Goal: Information Seeking & Learning: Learn about a topic

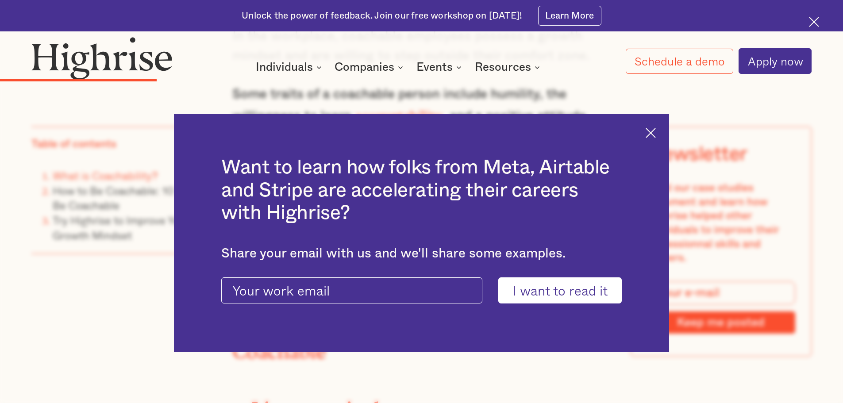
scroll to position [1636, 0]
click at [654, 126] on div "Want to learn how folks from Meta, Airtable and Stripe are accelerating their c…" at bounding box center [421, 233] width 495 height 238
click at [651, 134] on img at bounding box center [650, 133] width 10 height 10
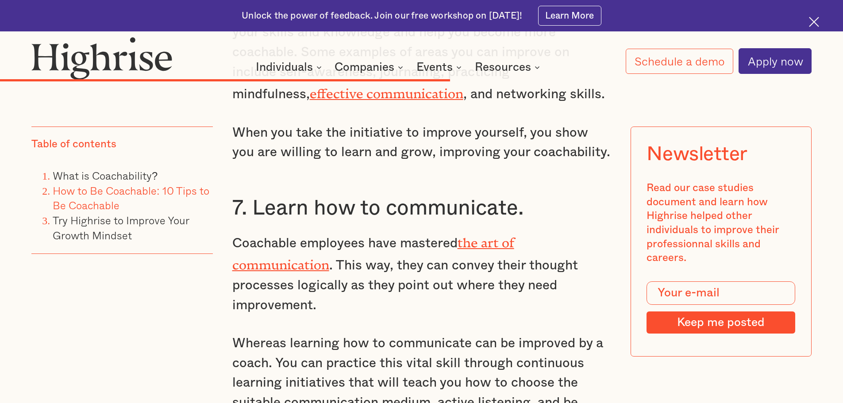
scroll to position [4025, 0]
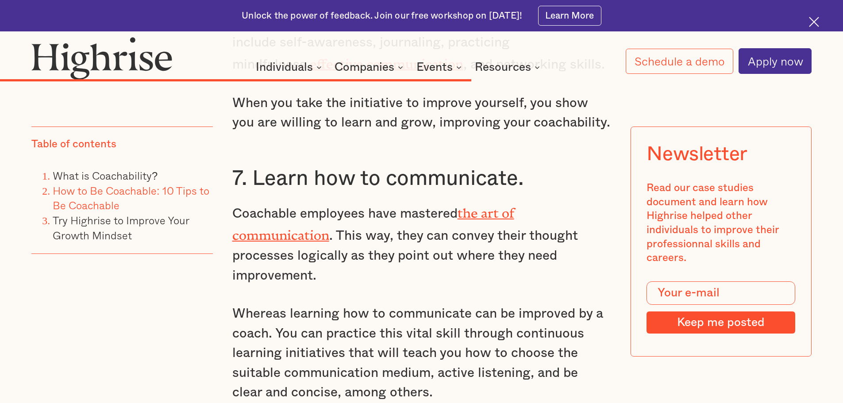
click at [301, 206] on link "the art of communication" at bounding box center [373, 221] width 282 height 31
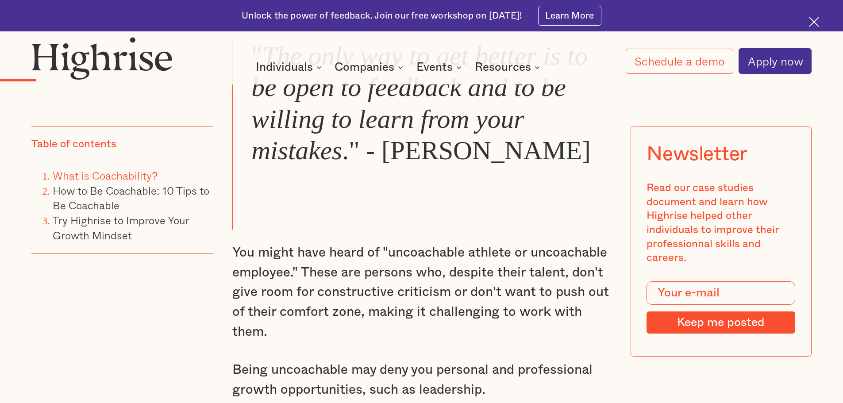
scroll to position [693, 0]
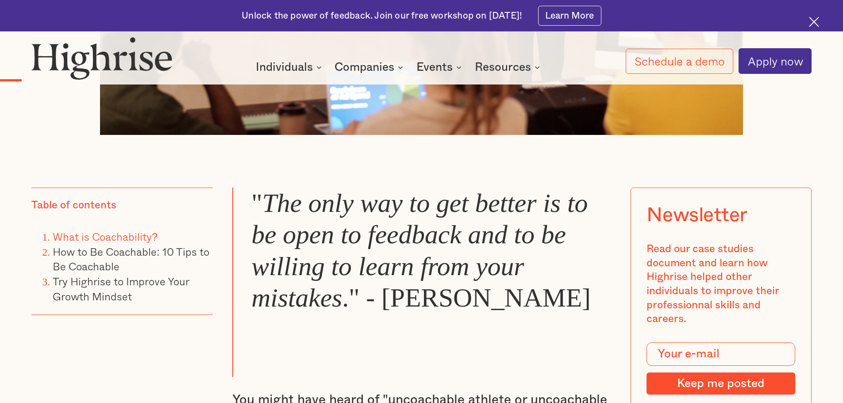
drag, startPoint x: 249, startPoint y: 204, endPoint x: 597, endPoint y: 320, distance: 367.0
click at [597, 320] on blockquote "" The only way to get better is to be open to feedback and to be willing to lea…" at bounding box center [421, 283] width 379 height 190
copy blockquote "" The only way to get better is to be open to feedback and to be willing to lea…"
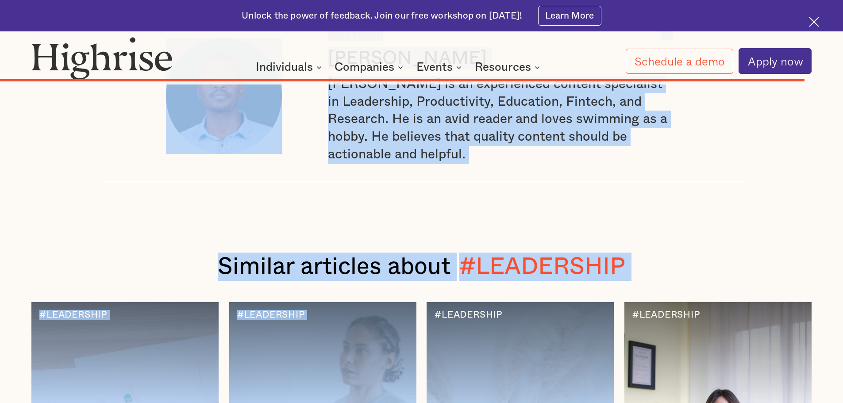
scroll to position [6499, 0]
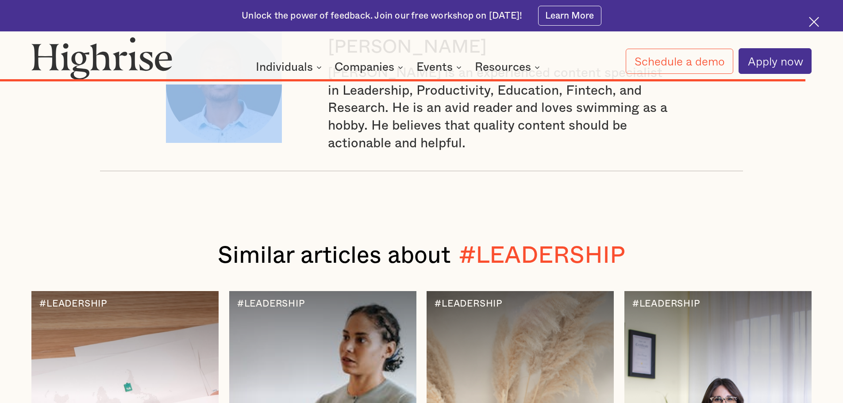
drag, startPoint x: 143, startPoint y: 272, endPoint x: 217, endPoint y: 90, distance: 196.6
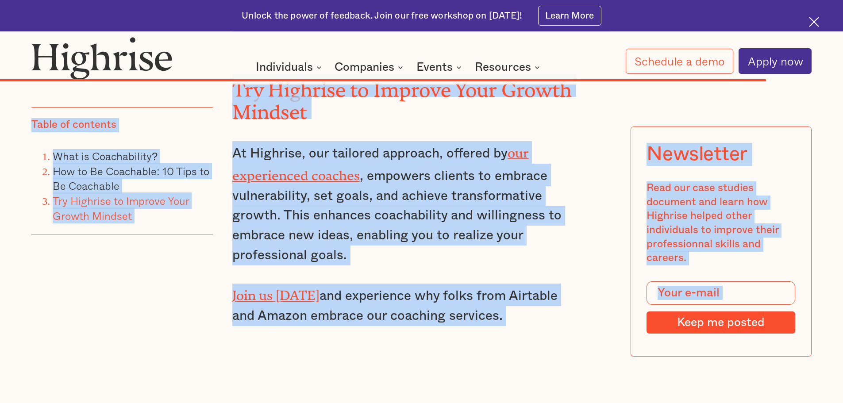
scroll to position [6057, 0]
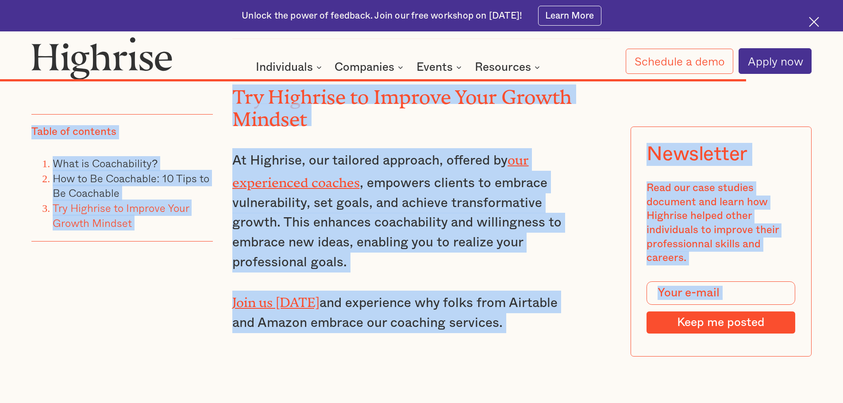
copy div "What is Coachability & How to be Coachable (10-Tips) BY Andrew Langat — May 30,…"
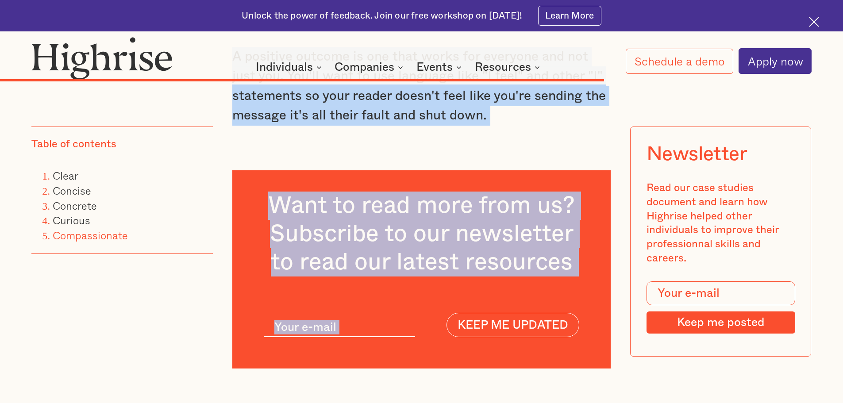
scroll to position [4449, 0]
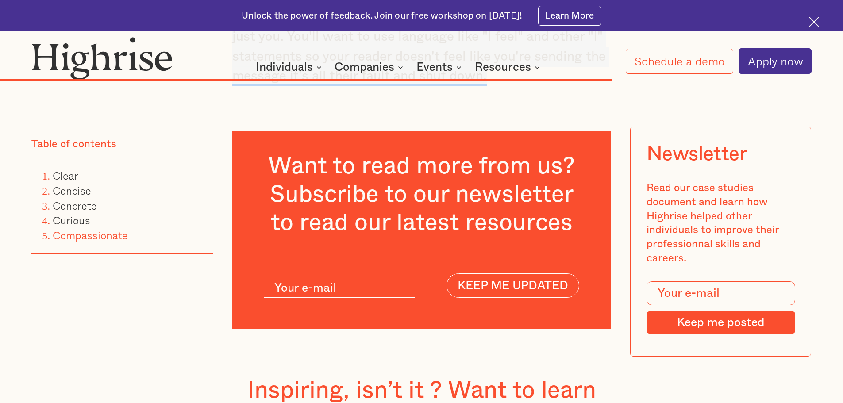
drag, startPoint x: 230, startPoint y: 169, endPoint x: 493, endPoint y: 88, distance: 274.4
copy div "Lo, ips do sit ametc adi elitseddoeiu tempori utl etdol m aliquaen adminimvenia…"
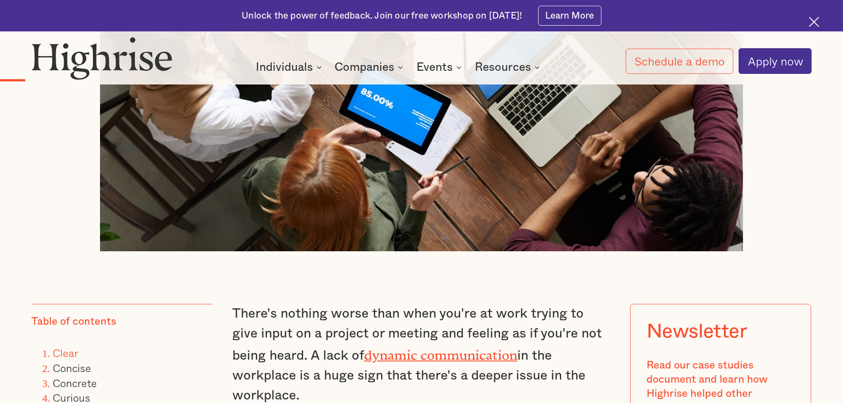
scroll to position [336, 0]
